Goal: Communication & Community: Answer question/provide support

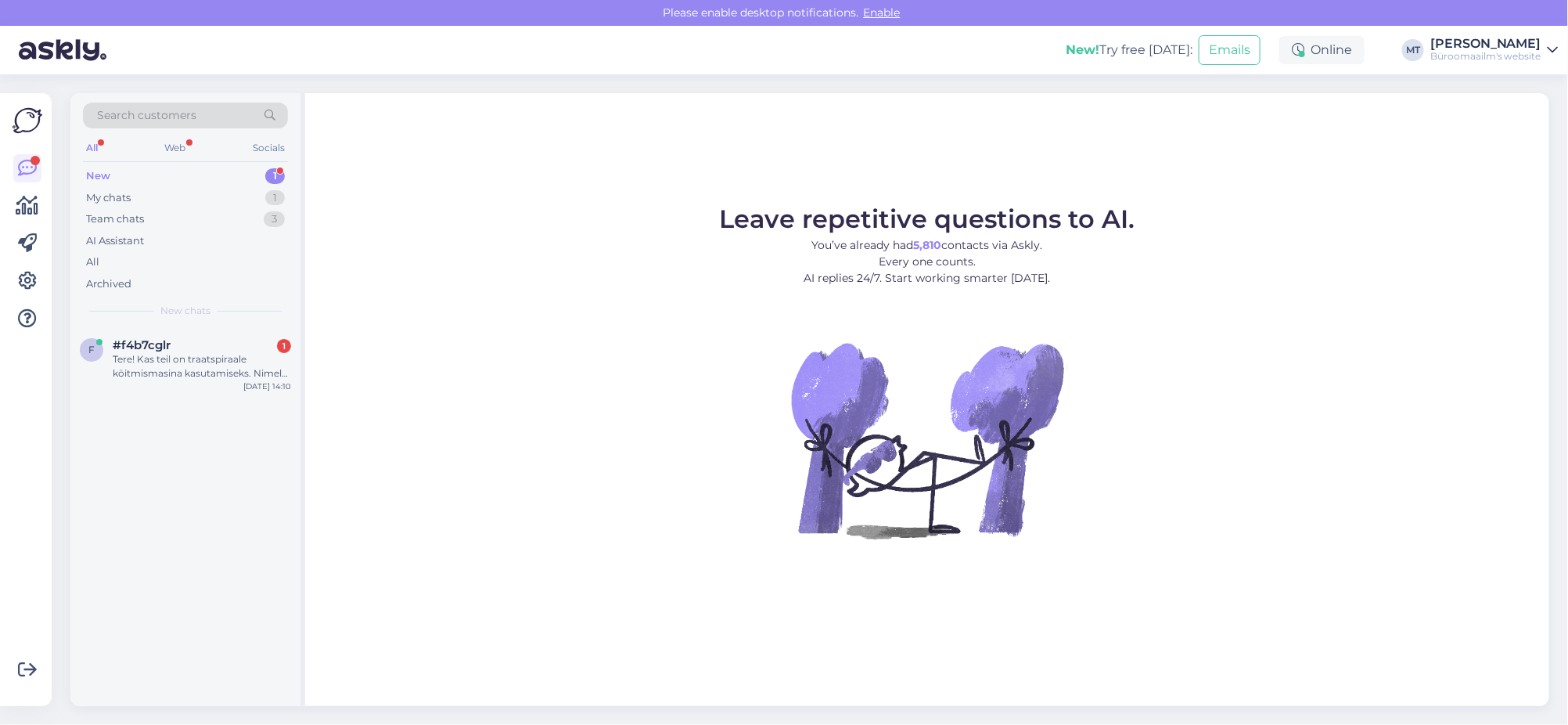
click at [103, 163] on div "Search customers All Web Socials New 1 My chats 1 Team chats 3 AI Assistant All…" at bounding box center [185, 210] width 230 height 234
click at [94, 175] on div "New" at bounding box center [98, 176] width 24 height 15
click at [153, 348] on span "[EMAIL_ADDRESS][DOMAIN_NAME]" at bounding box center [193, 345] width 162 height 14
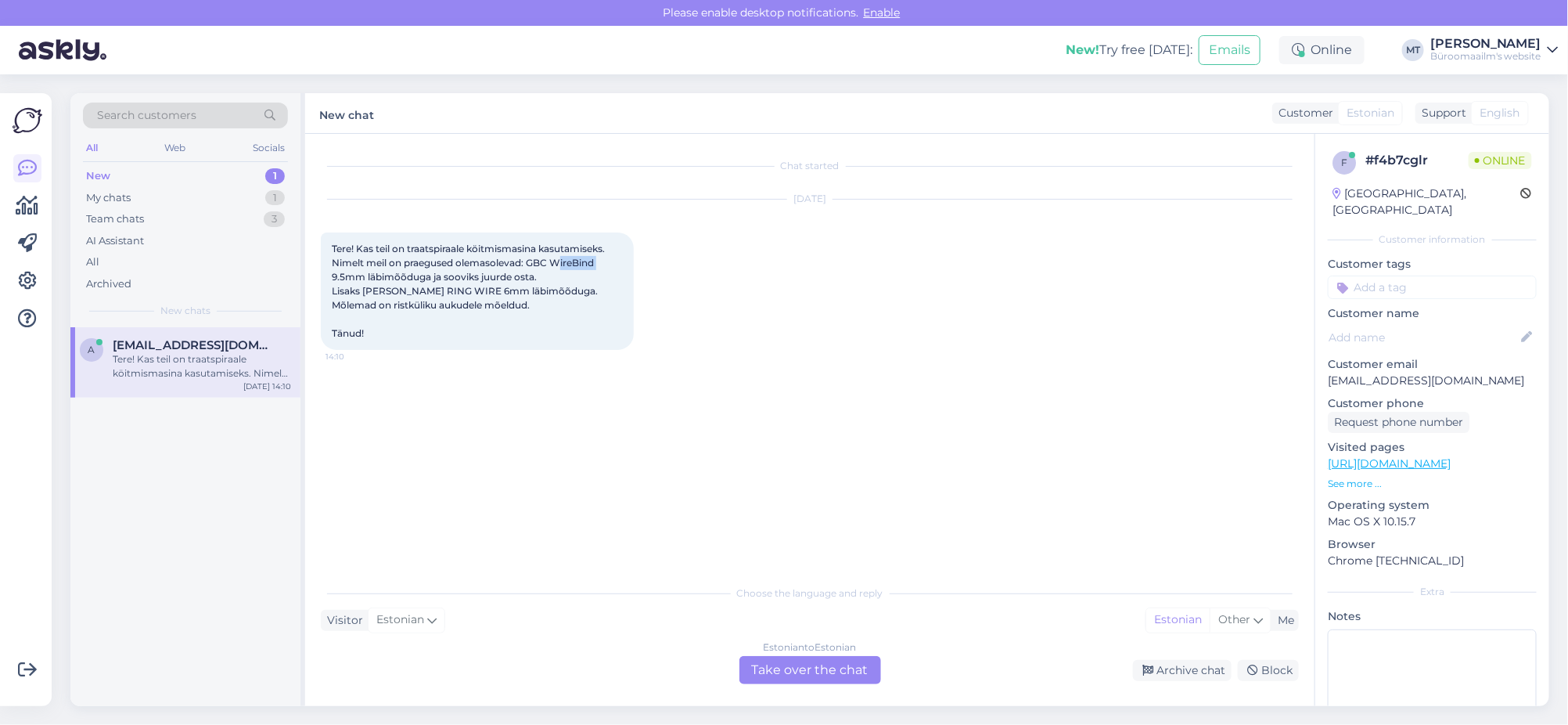
drag, startPoint x: 604, startPoint y: 260, endPoint x: 560, endPoint y: 257, distance: 44.1
click at [560, 257] on div "Tere! Kas teil on traatspiraale köitmismasina kasutamiseks. Nimelt meil on prae…" at bounding box center [478, 291] width 313 height 117
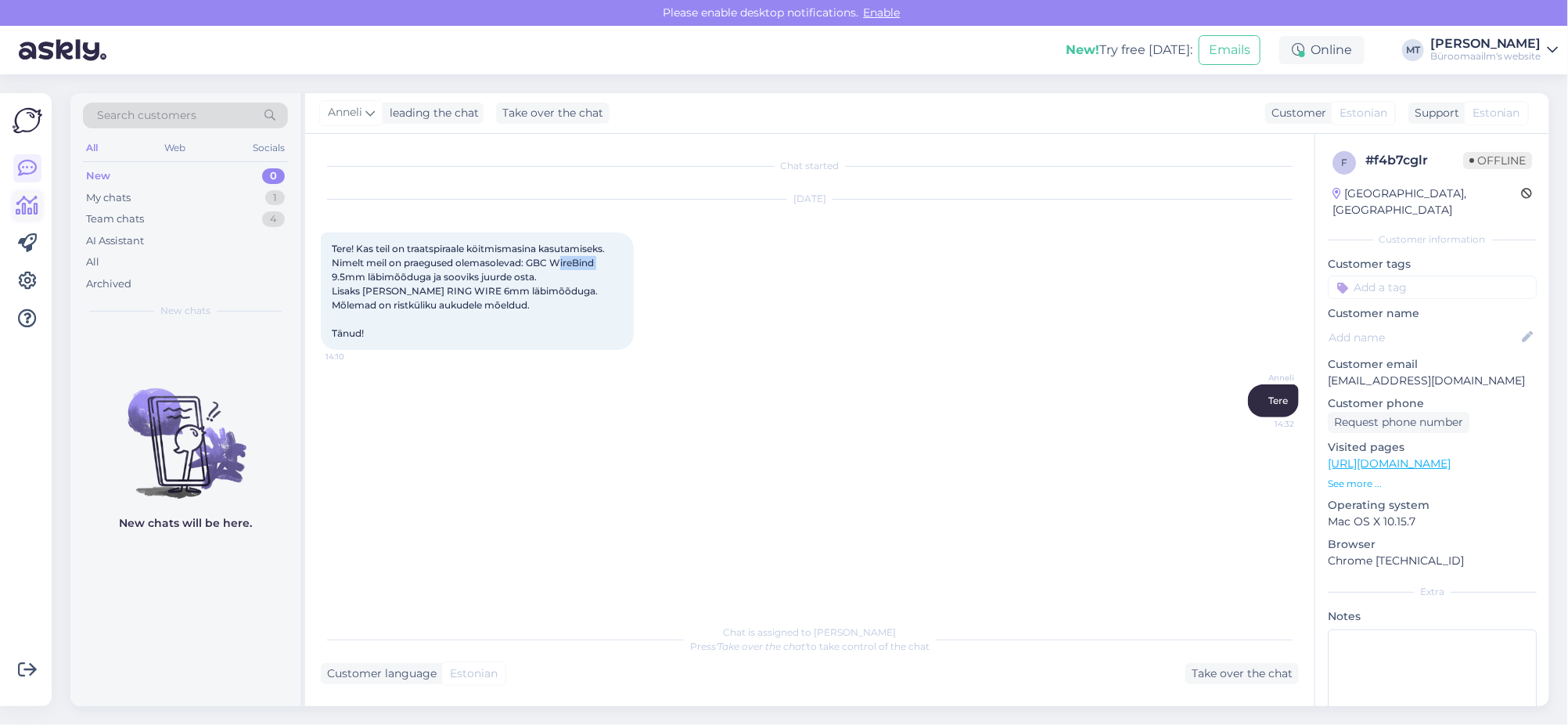
click at [16, 207] on icon at bounding box center [28, 206] width 23 height 19
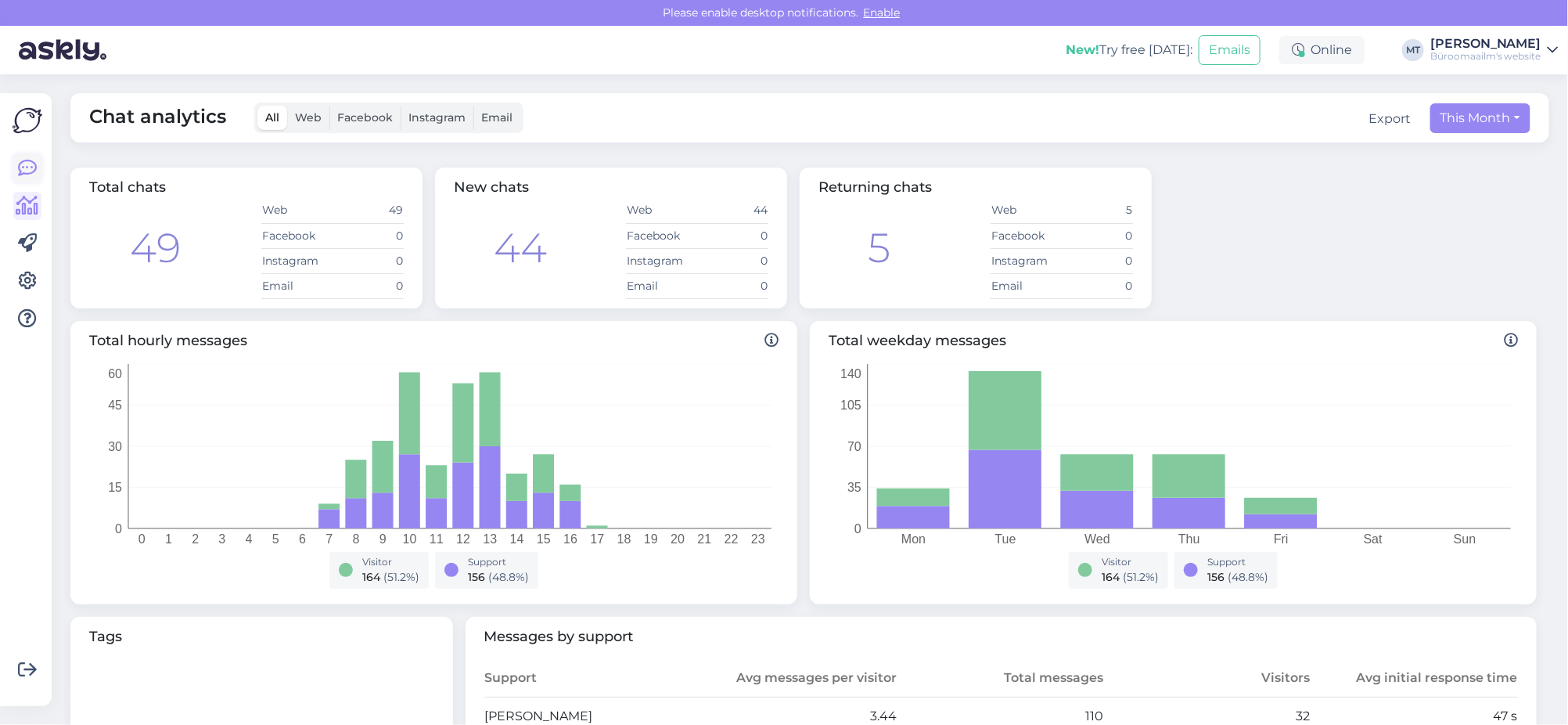
click at [31, 168] on icon at bounding box center [28, 168] width 19 height 19
